Goal: Task Accomplishment & Management: Use online tool/utility

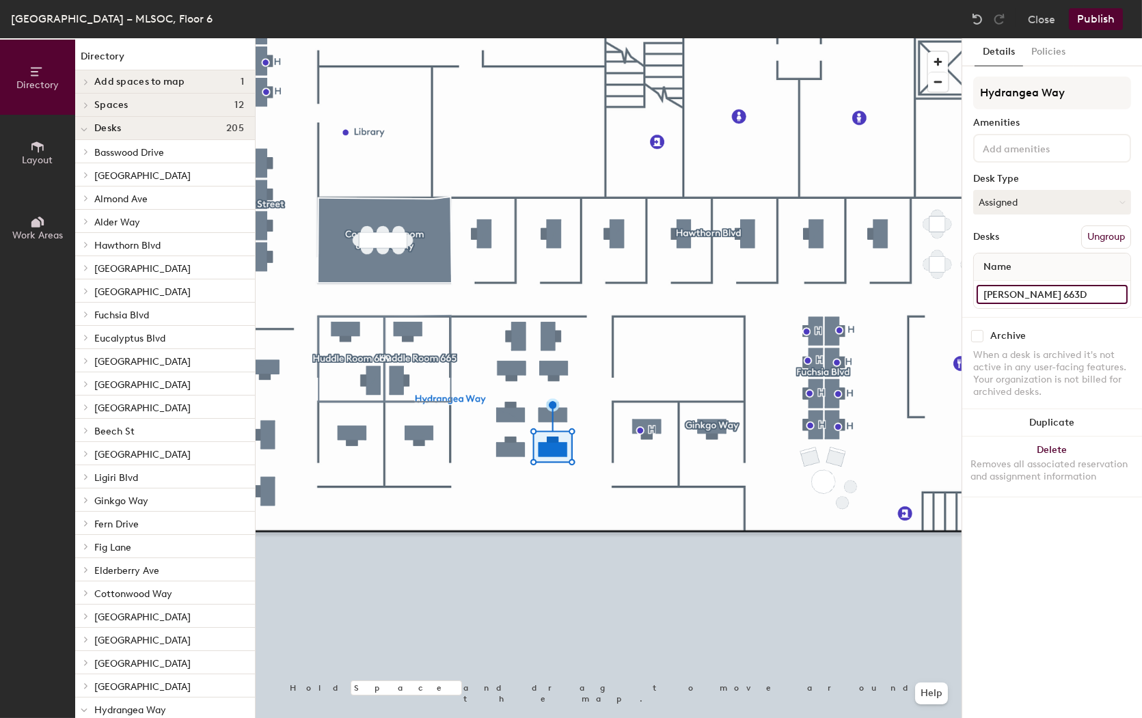
click at [1038, 296] on input "Tommy Duong 663D" at bounding box center [1051, 294] width 151 height 19
click at [1046, 295] on input "Tommy Duong 663D" at bounding box center [1051, 294] width 151 height 19
type input "663D"
click at [1028, 549] on div "Details Policies Hydrangea Way Amenities Desk Type Assigned Desks Ungroup Name …" at bounding box center [1052, 378] width 180 height 680
click at [1087, 199] on button "Assigned" at bounding box center [1052, 202] width 158 height 25
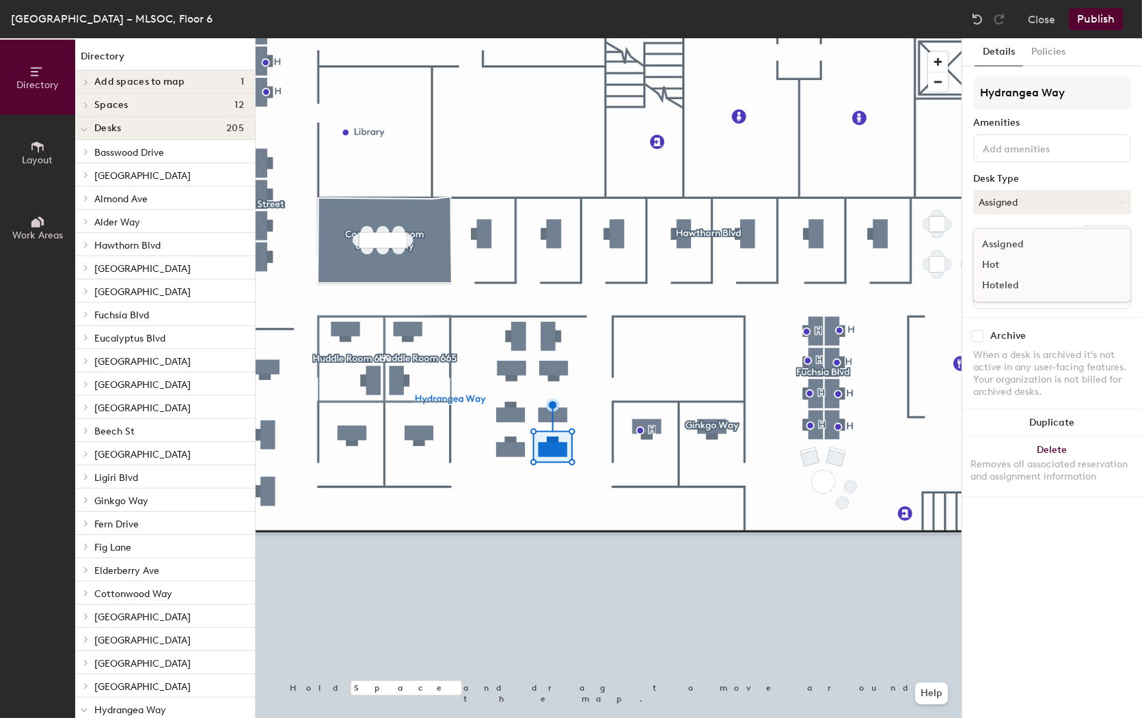
click at [1002, 282] on div "Hoteled" at bounding box center [1041, 285] width 137 height 20
click at [1121, 201] on icon at bounding box center [1121, 202] width 6 height 6
click at [597, 38] on div at bounding box center [608, 38] width 706 height 0
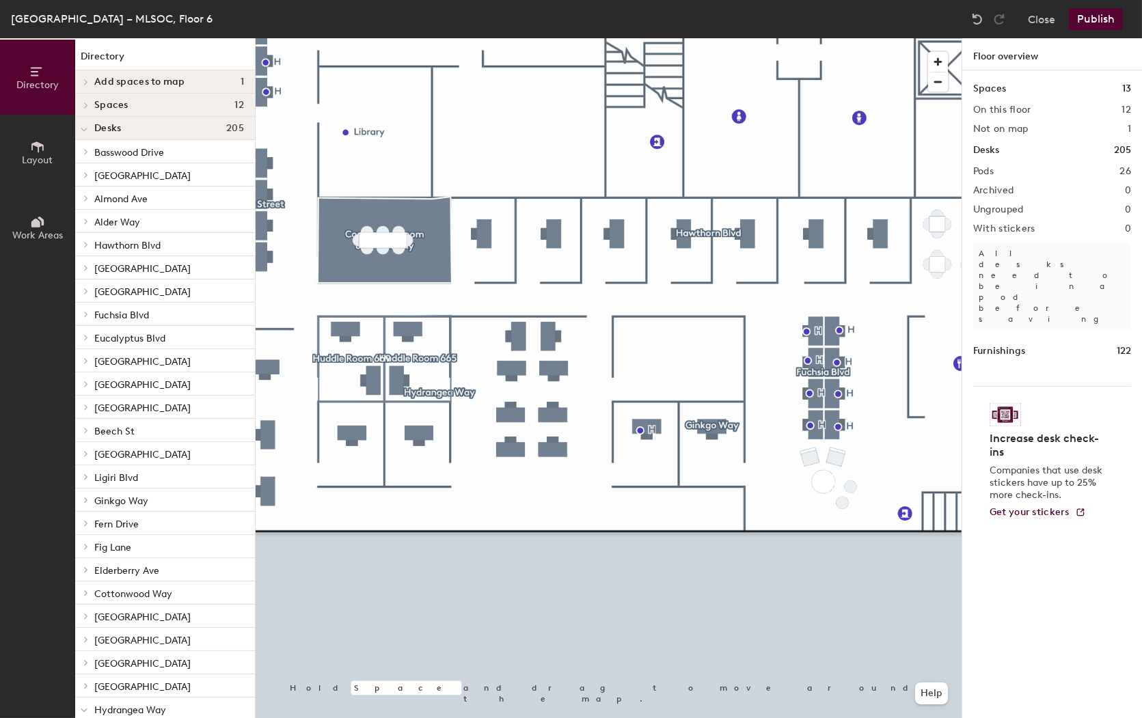
click at [1096, 21] on button "Publish" at bounding box center [1095, 19] width 54 height 22
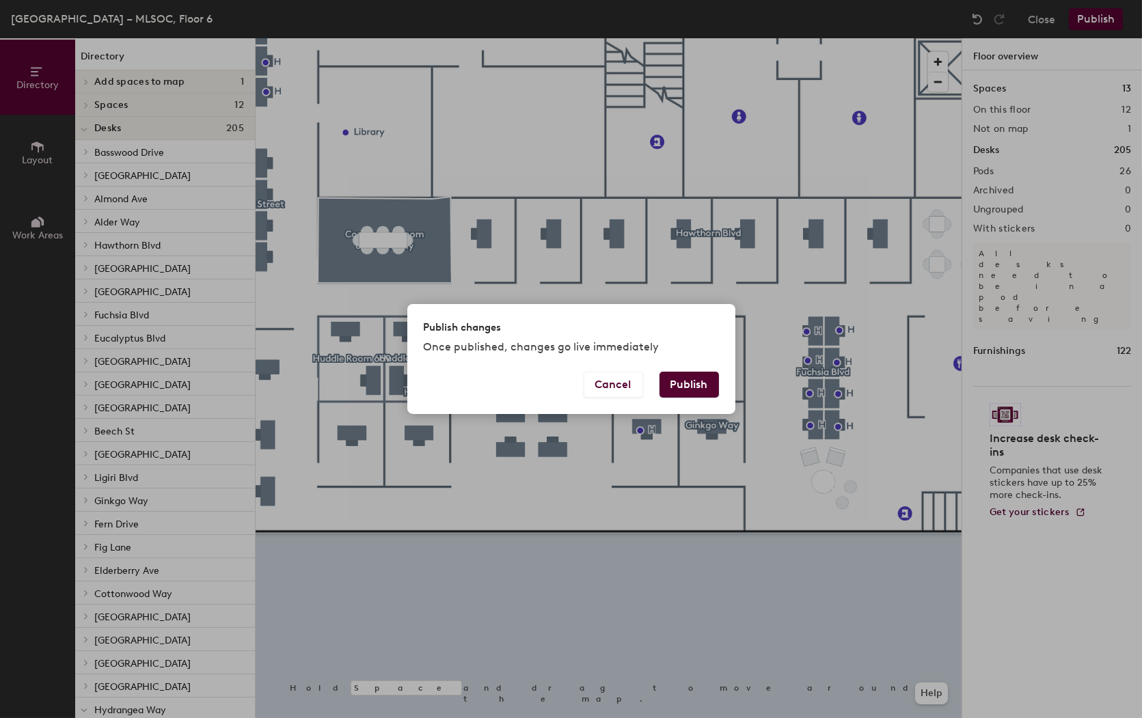
click at [683, 387] on button "Publish" at bounding box center [688, 385] width 59 height 26
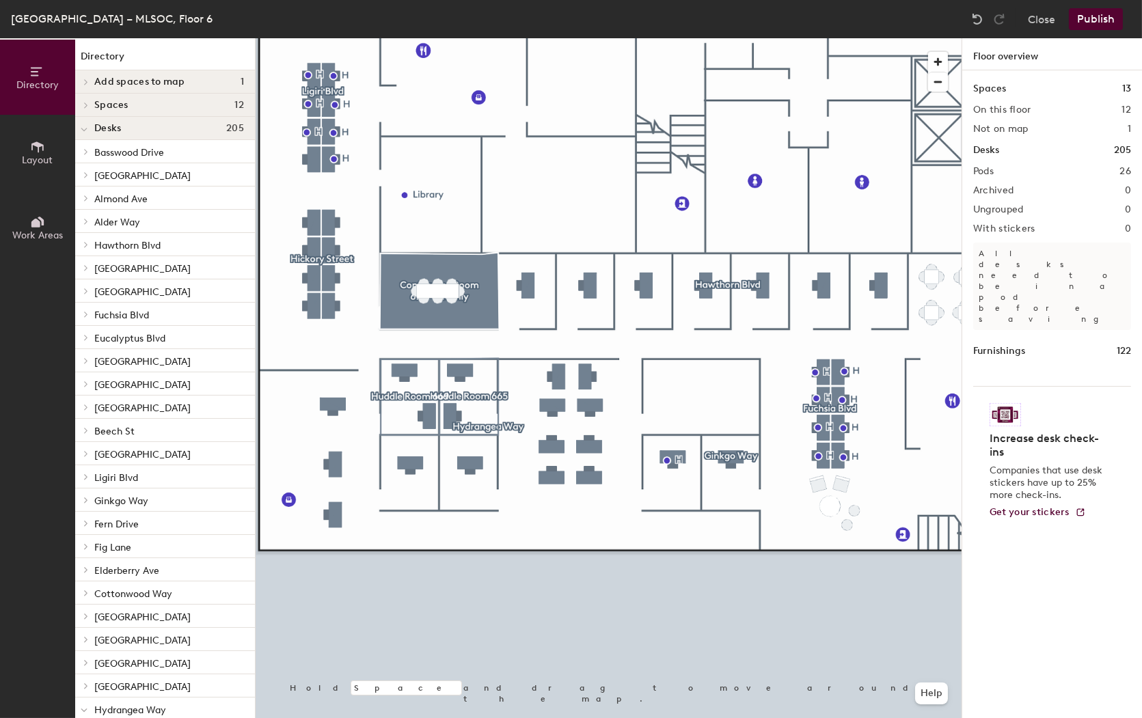
click at [1097, 24] on button "Publish" at bounding box center [1095, 19] width 54 height 22
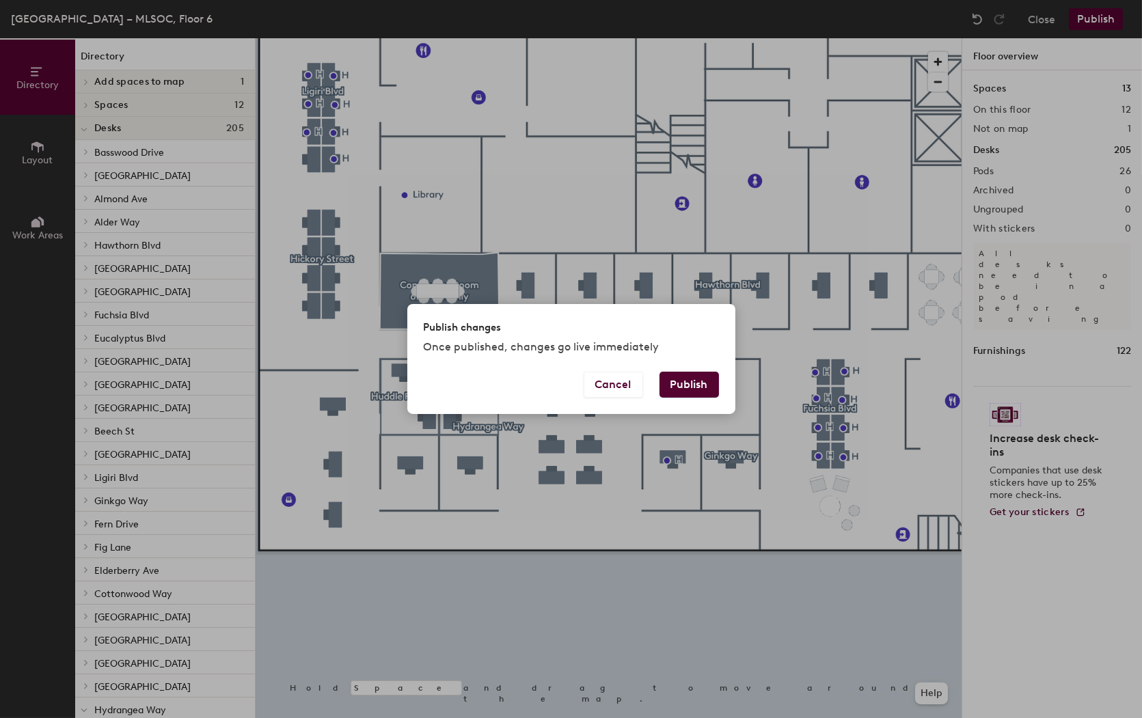
click at [685, 385] on button "Publish" at bounding box center [688, 385] width 59 height 26
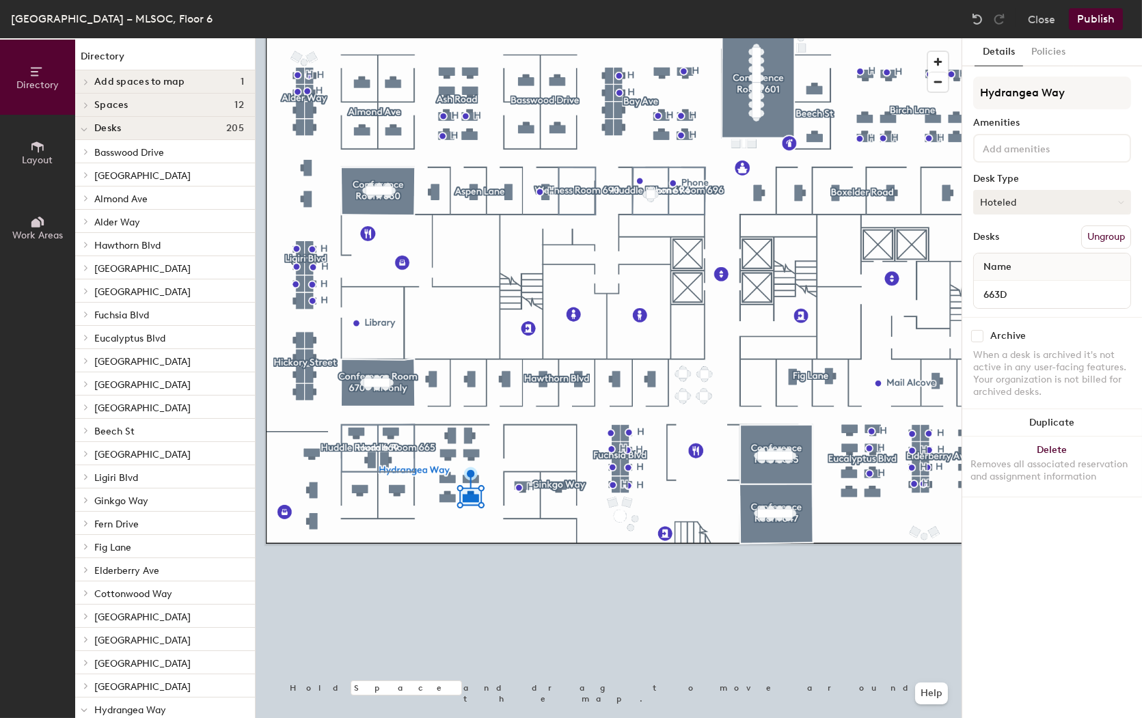
click at [1122, 206] on button "Hoteled" at bounding box center [1052, 202] width 158 height 25
click at [1003, 243] on div "Assigned" at bounding box center [1041, 244] width 137 height 20
click at [864, 38] on div at bounding box center [608, 38] width 706 height 0
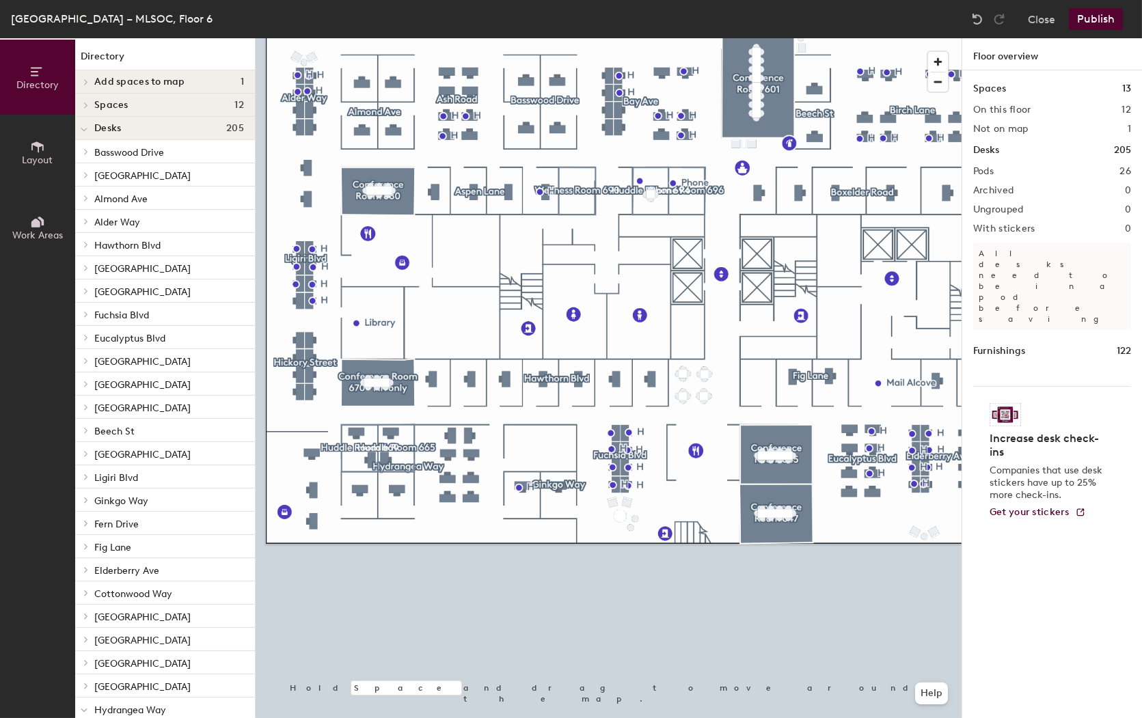
click at [1102, 12] on button "Publish" at bounding box center [1095, 19] width 54 height 22
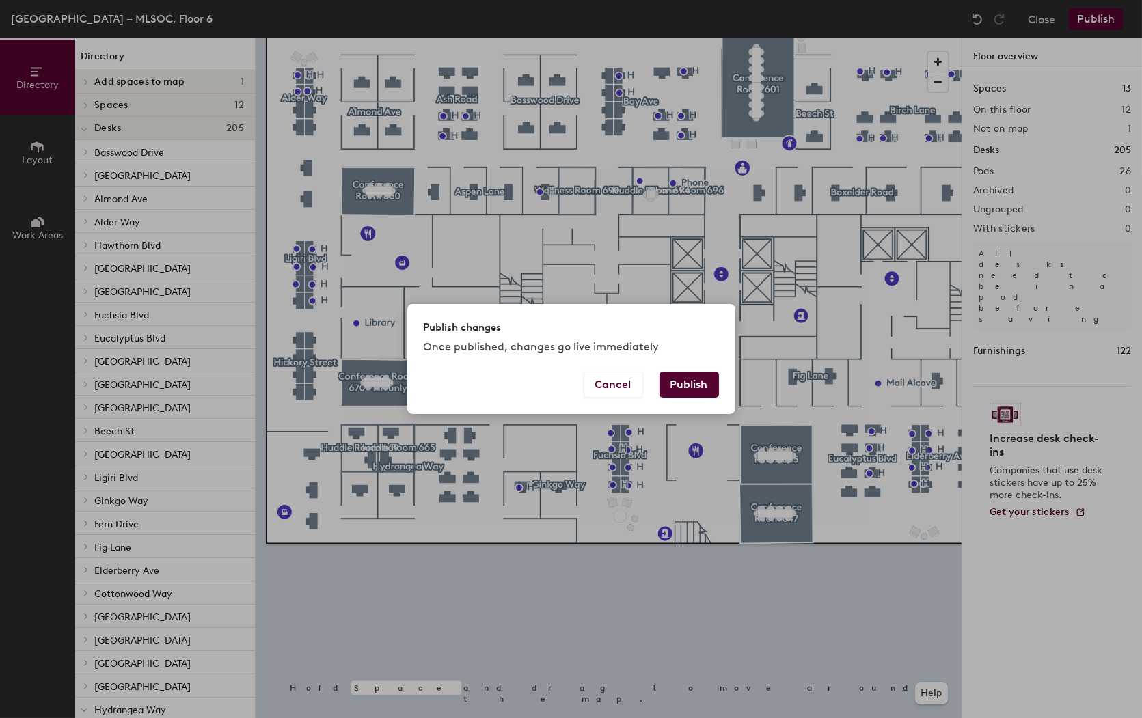
click at [682, 381] on button "Publish" at bounding box center [688, 385] width 59 height 26
